Goal: Task Accomplishment & Management: Manage account settings

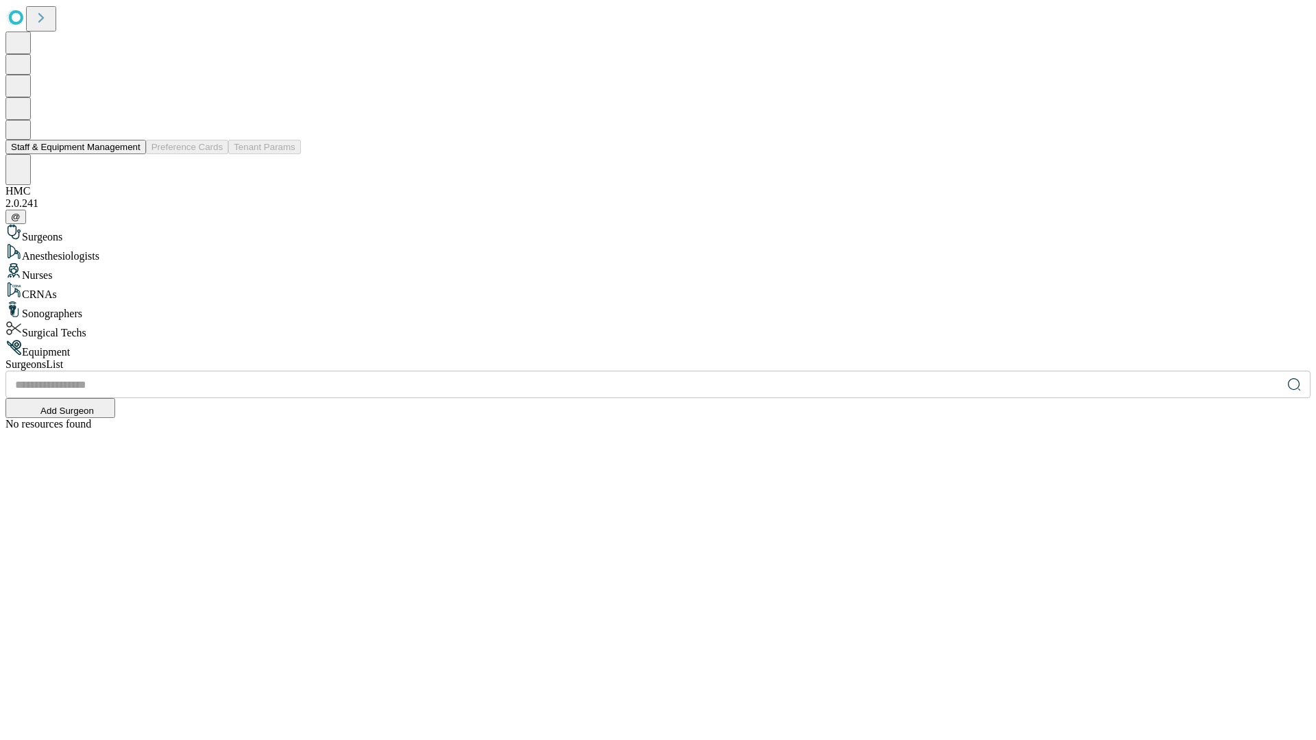
click at [131, 154] on button "Staff & Equipment Management" at bounding box center [75, 147] width 140 height 14
